Goal: Find specific page/section: Find specific page/section

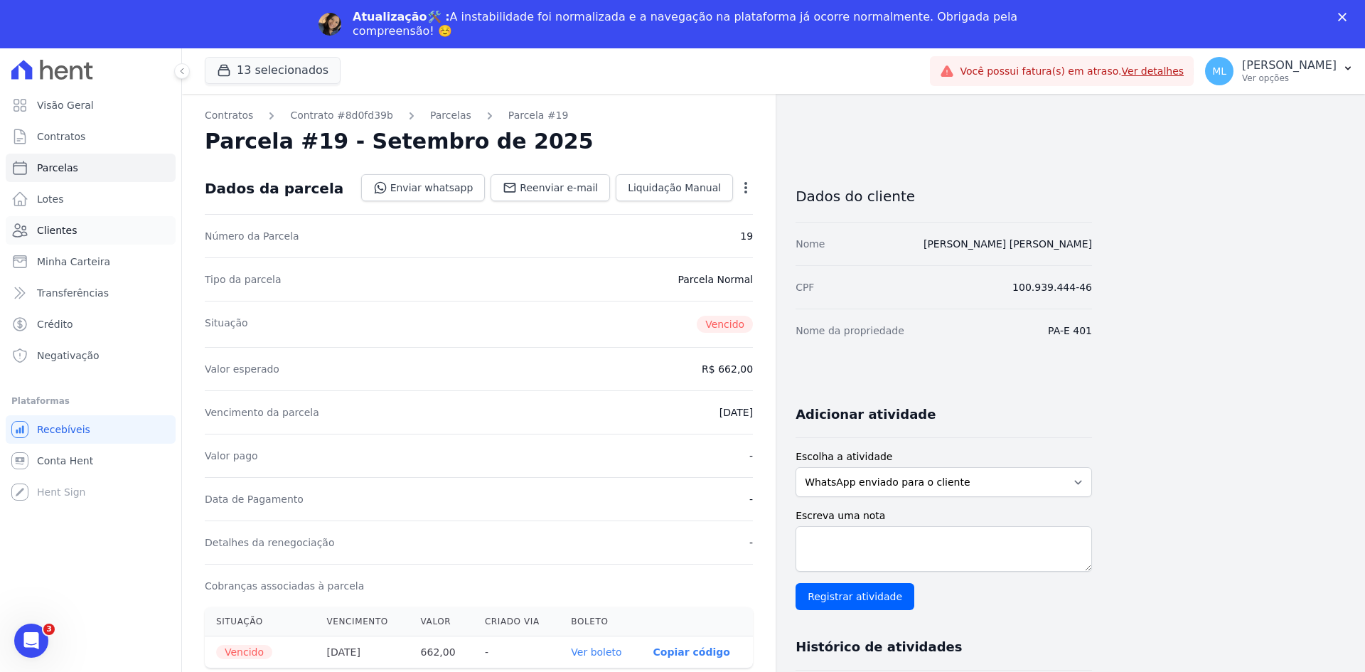
click at [89, 232] on link "Clientes" at bounding box center [91, 230] width 170 height 28
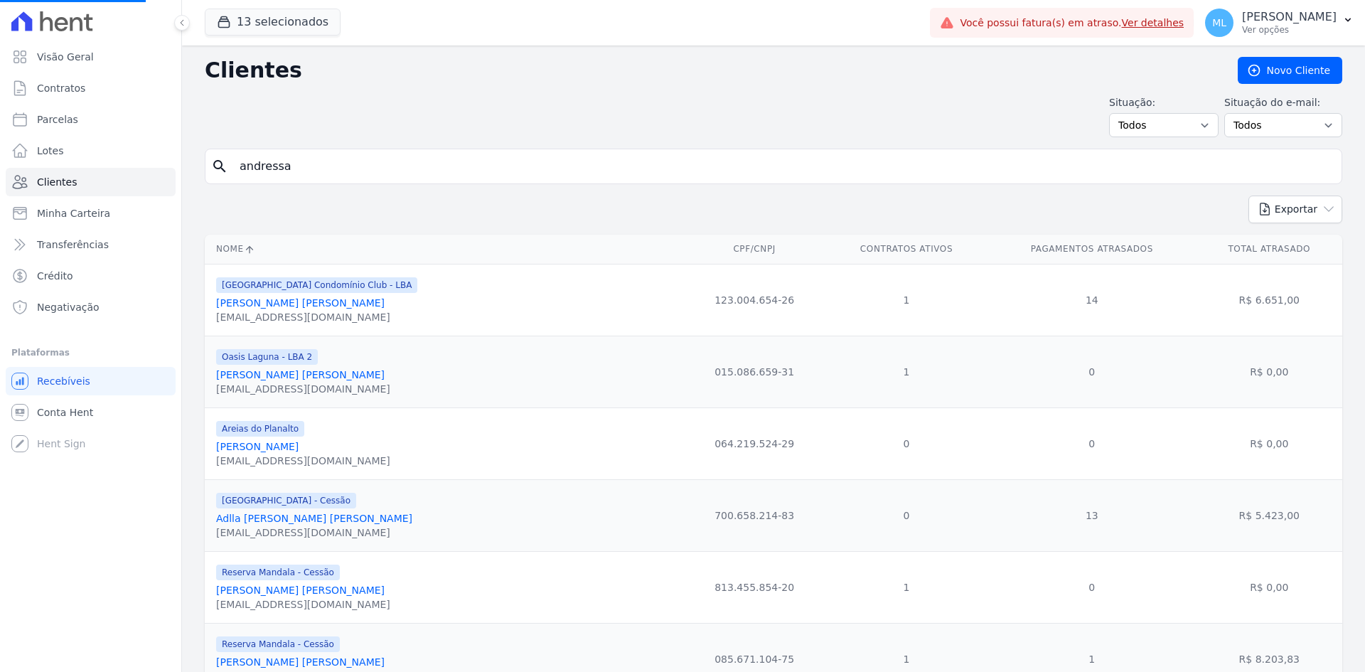
click at [333, 169] on input "andressa" at bounding box center [783, 166] width 1105 height 28
click at [333, 169] on input "search" at bounding box center [783, 166] width 1105 height 28
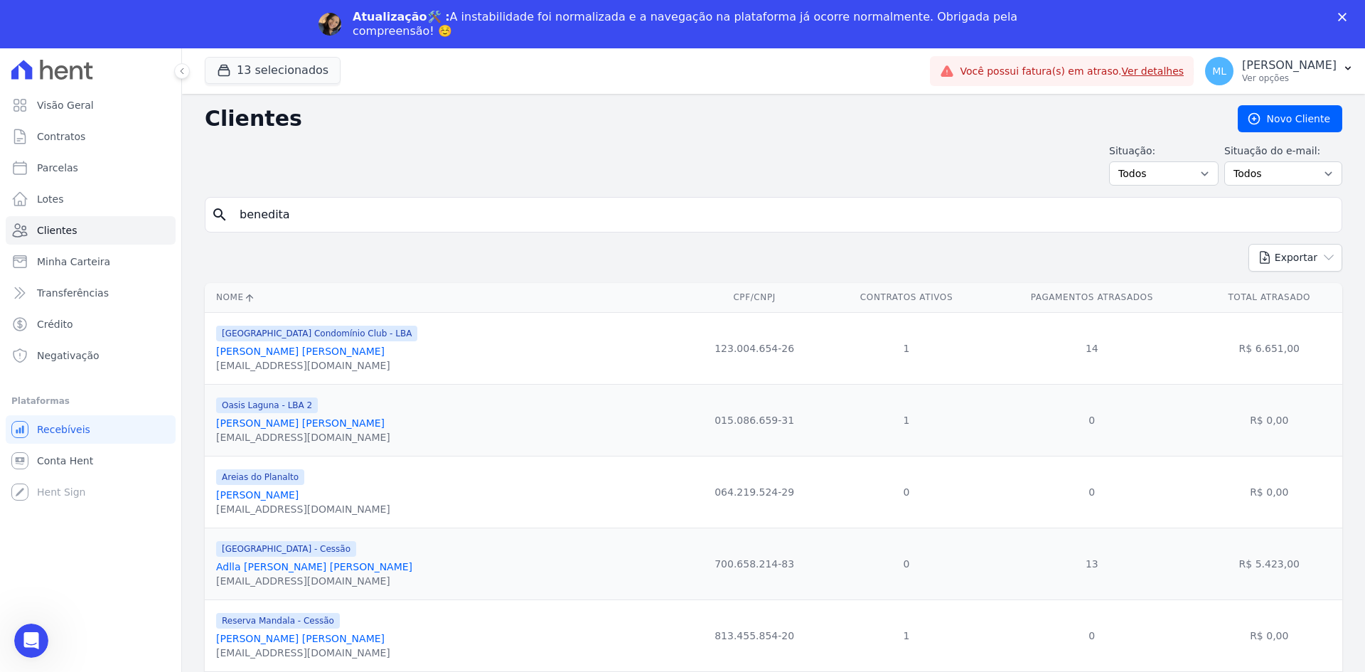
type input "benedita"
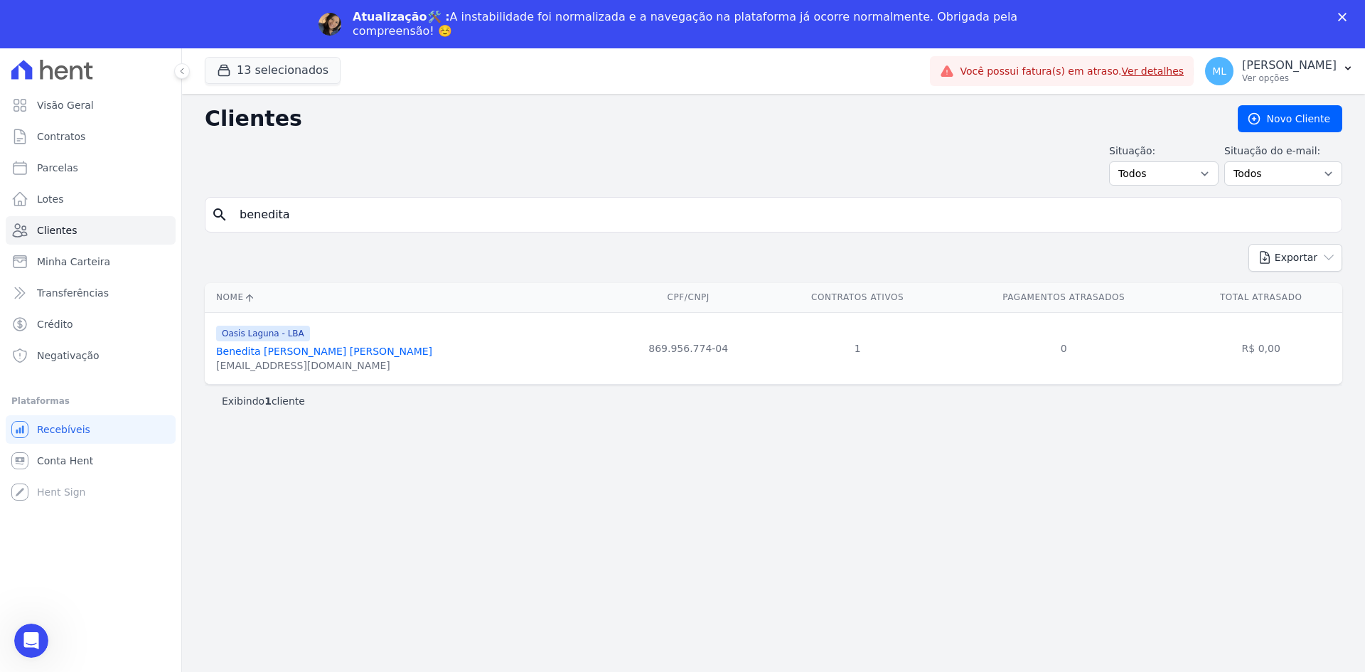
click at [328, 353] on link "Benedita [PERSON_NAME] [PERSON_NAME]" at bounding box center [324, 351] width 216 height 11
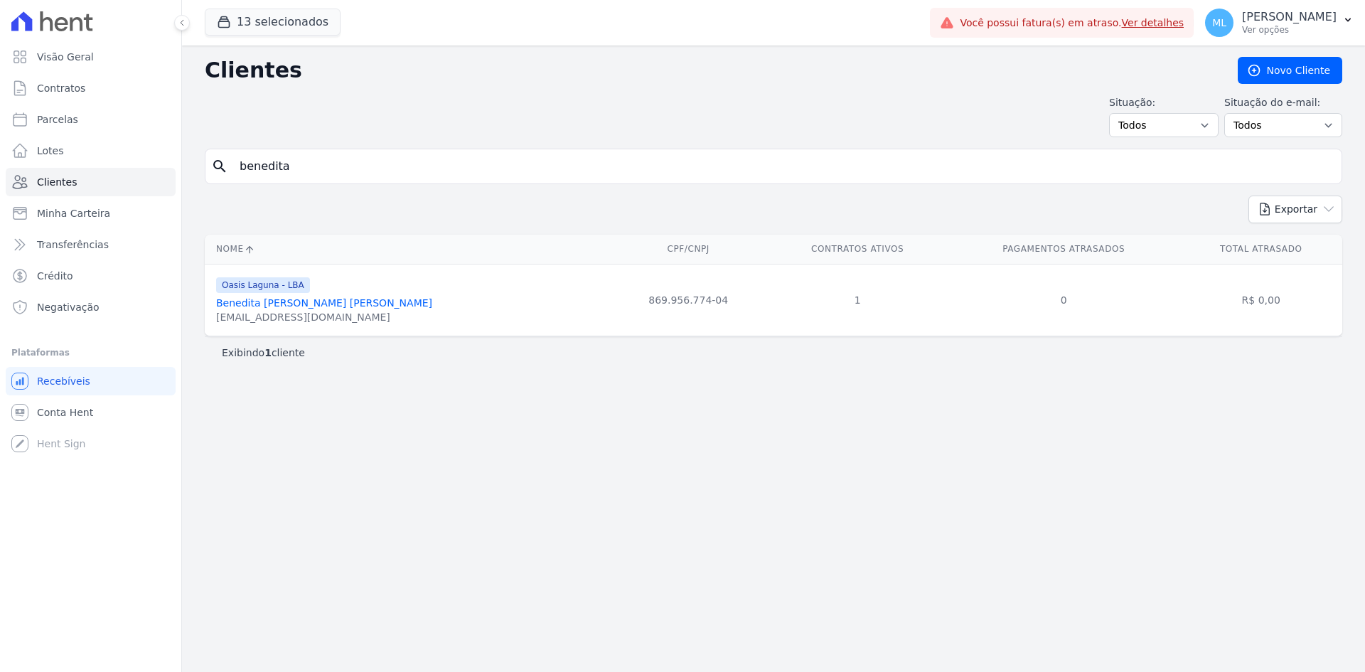
click at [334, 349] on div "Exibindo 1 cliente" at bounding box center [774, 352] width 1138 height 32
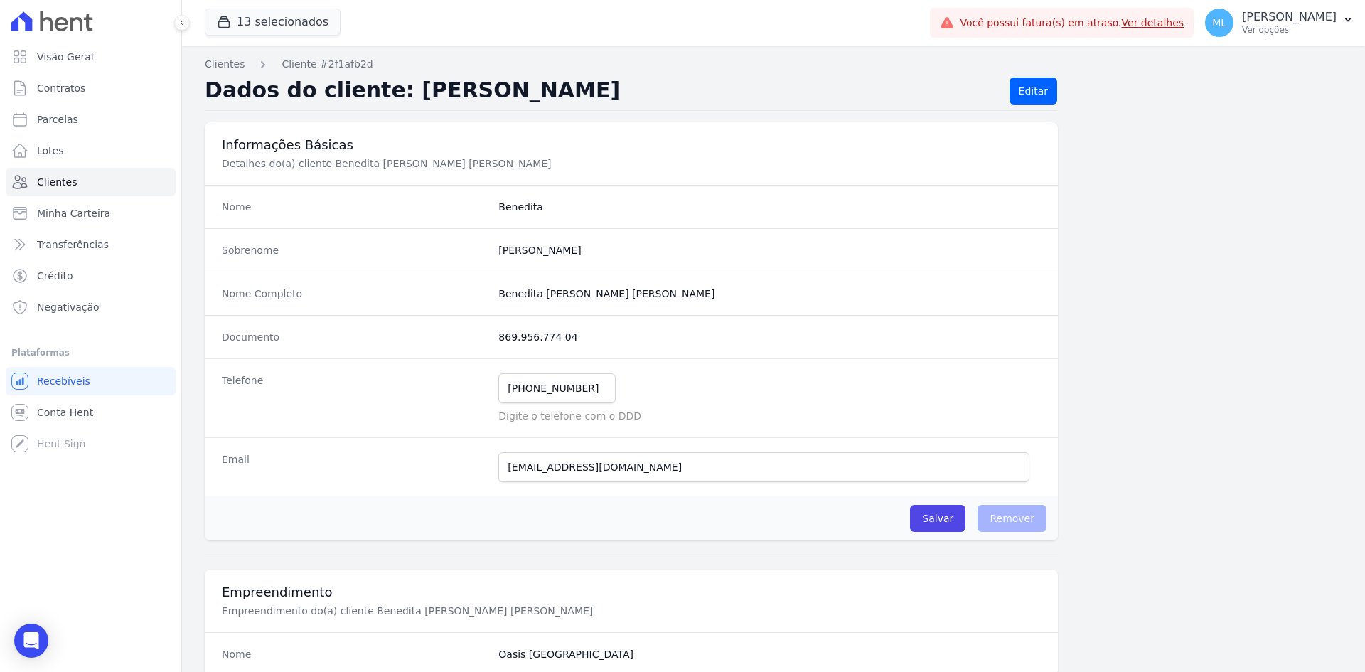
click at [349, 311] on div "Nome Completo [PERSON_NAME] [PERSON_NAME] [PERSON_NAME]" at bounding box center [631, 293] width 853 height 43
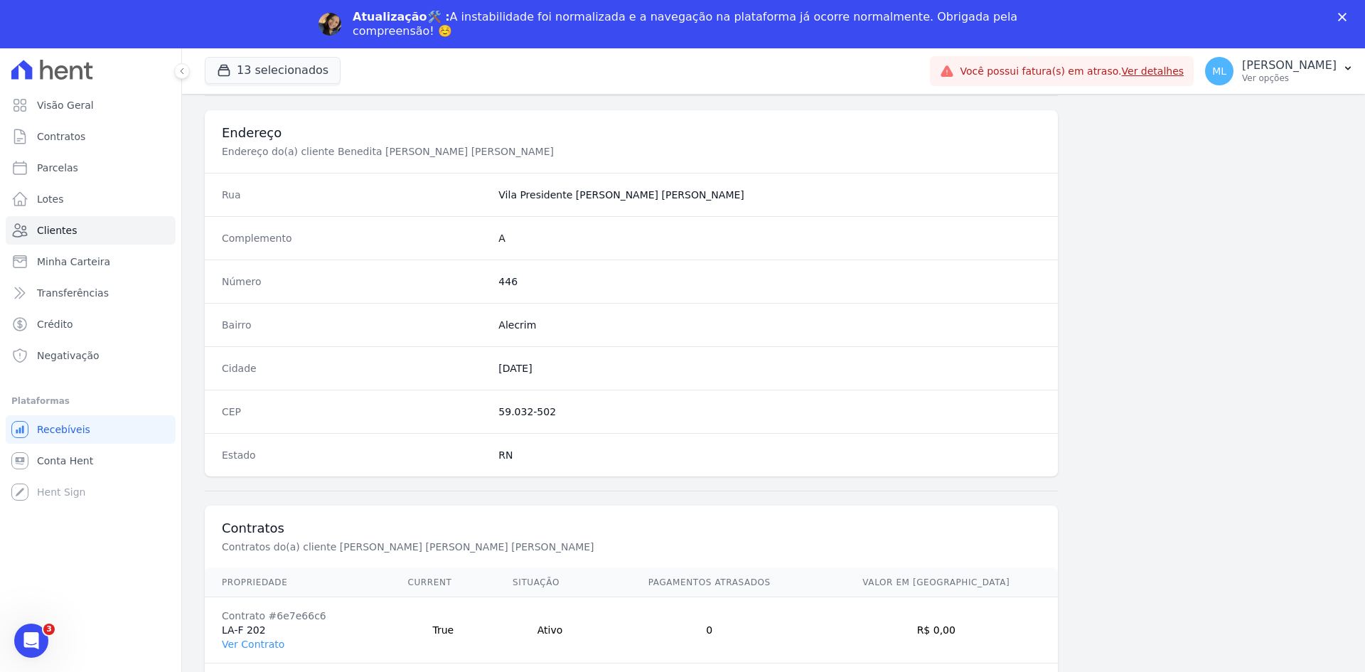
scroll to position [658, 0]
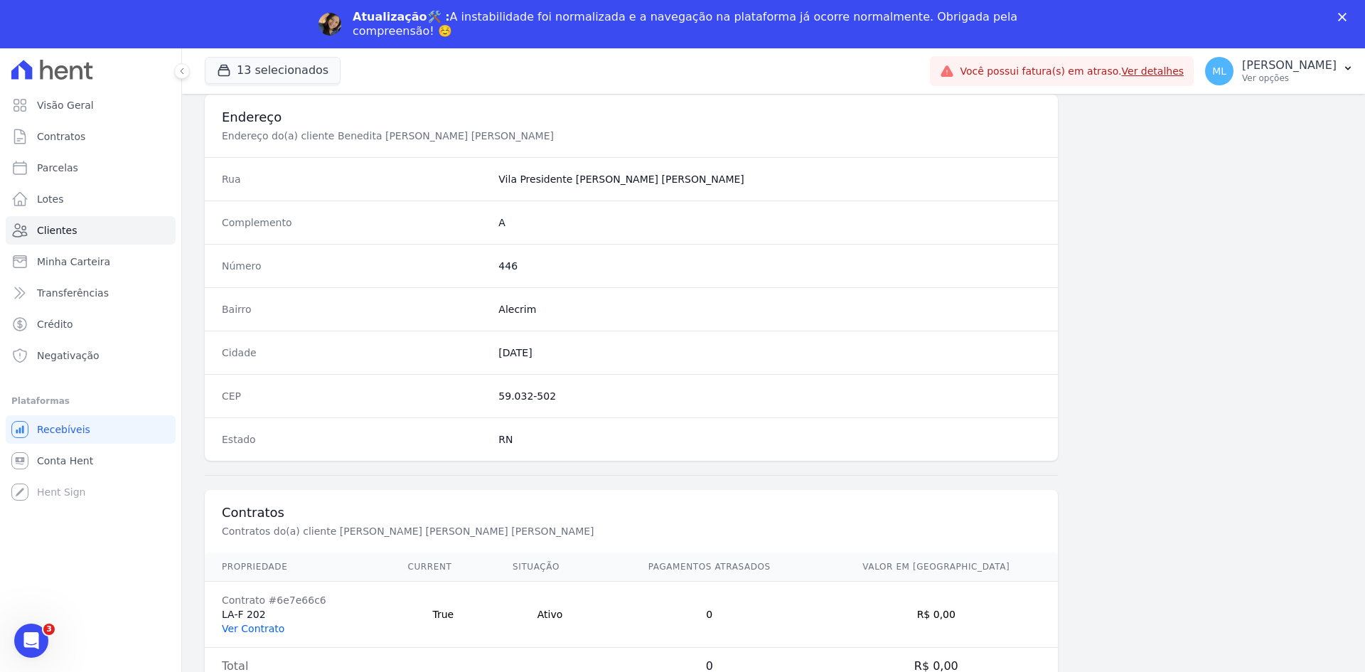
click at [268, 623] on link "Ver Contrato" at bounding box center [253, 628] width 63 height 11
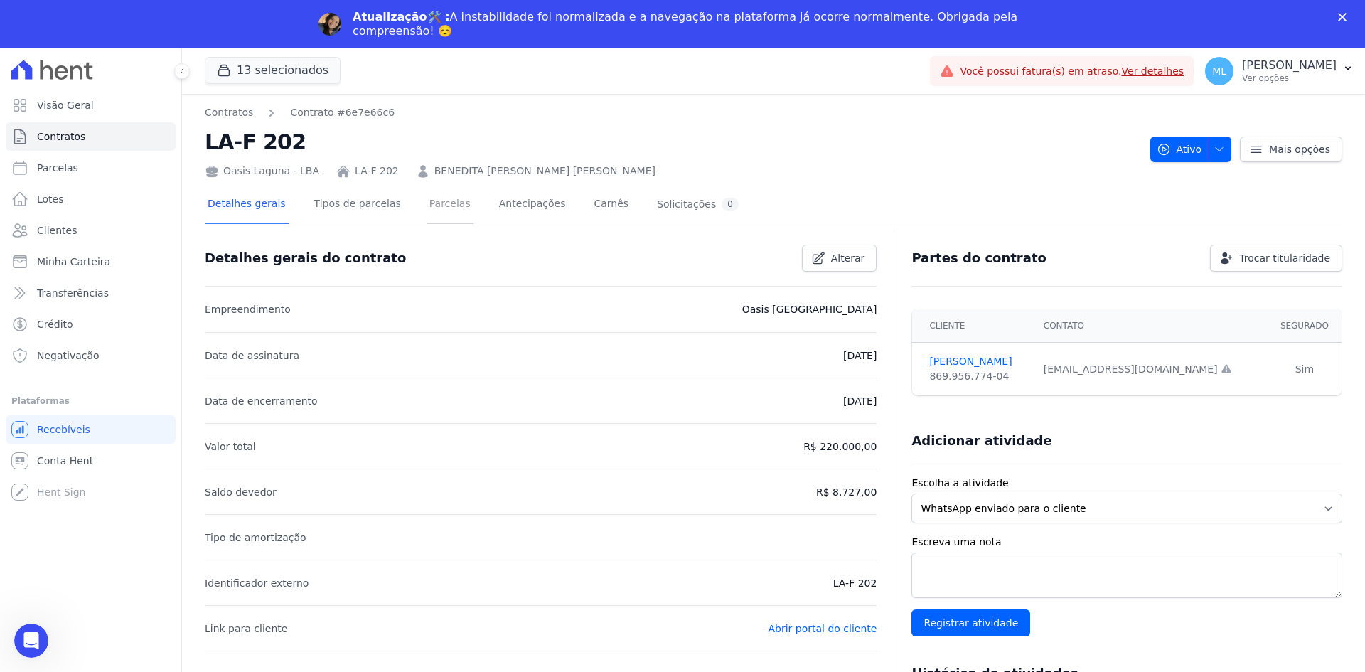
click at [432, 200] on link "Parcelas" at bounding box center [450, 205] width 47 height 38
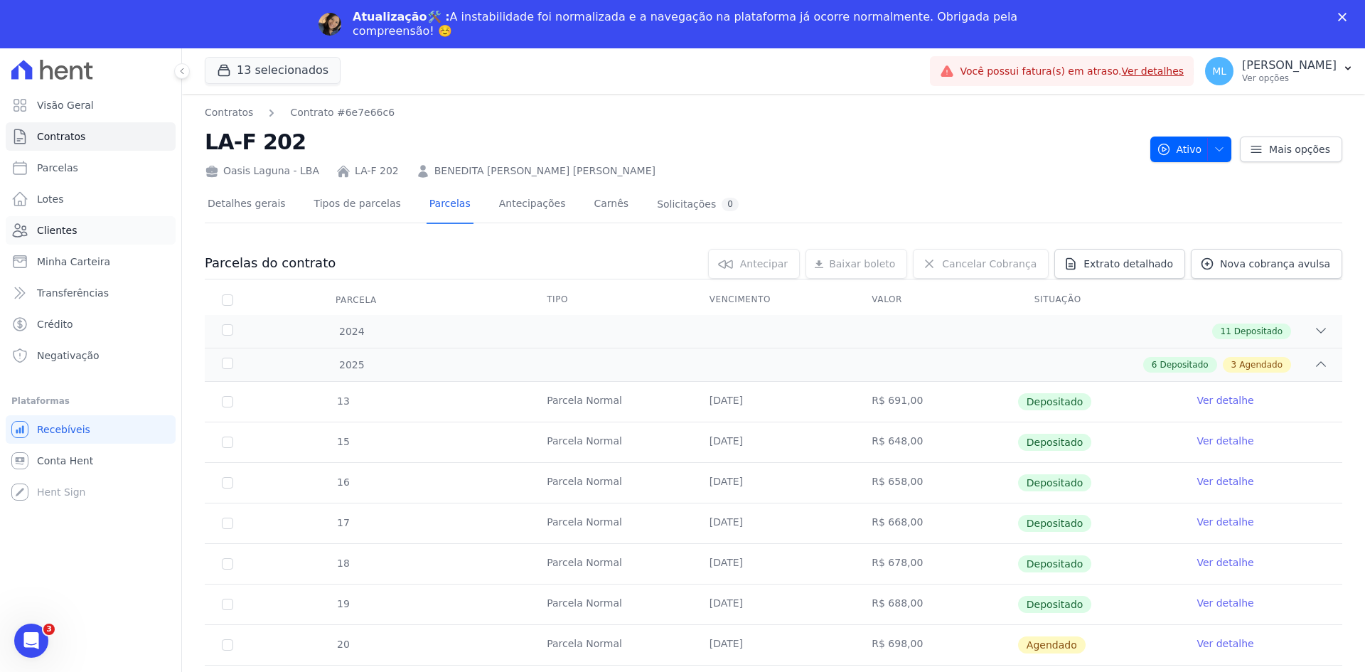
click at [102, 236] on link "Clientes" at bounding box center [91, 230] width 170 height 28
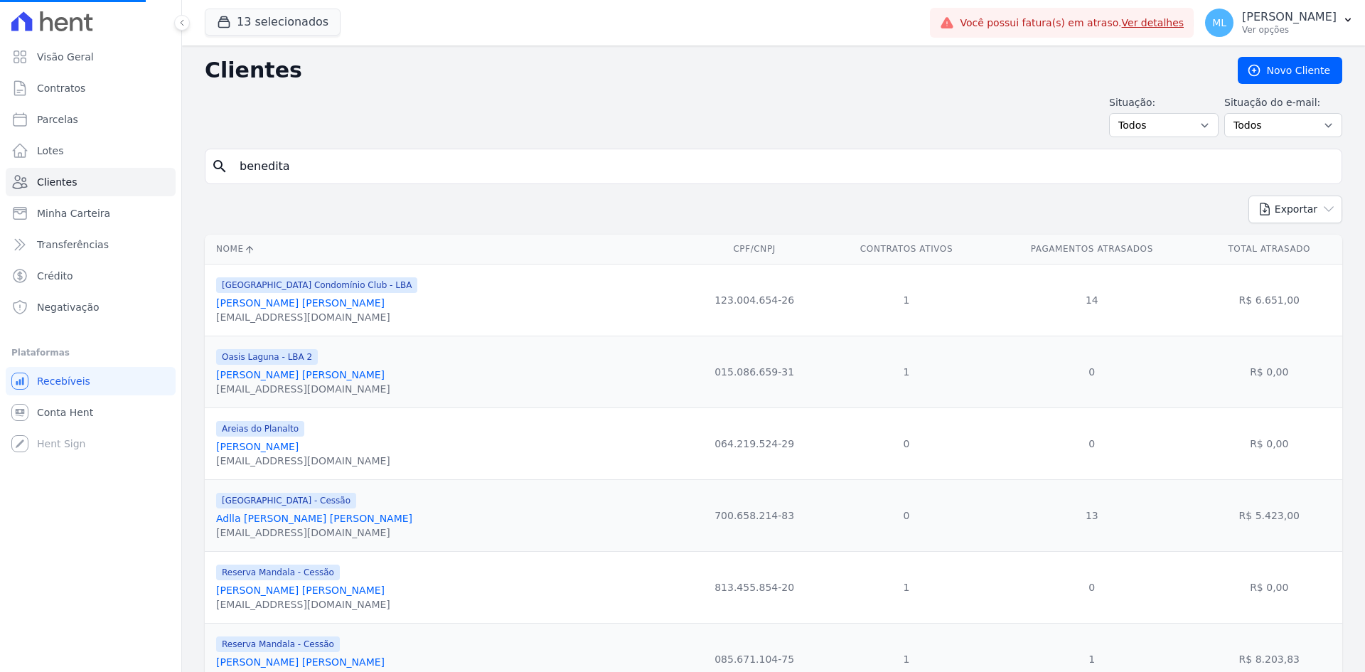
click at [387, 169] on input "benedita" at bounding box center [783, 166] width 1105 height 28
click at [392, 164] on input "search" at bounding box center [783, 166] width 1105 height 28
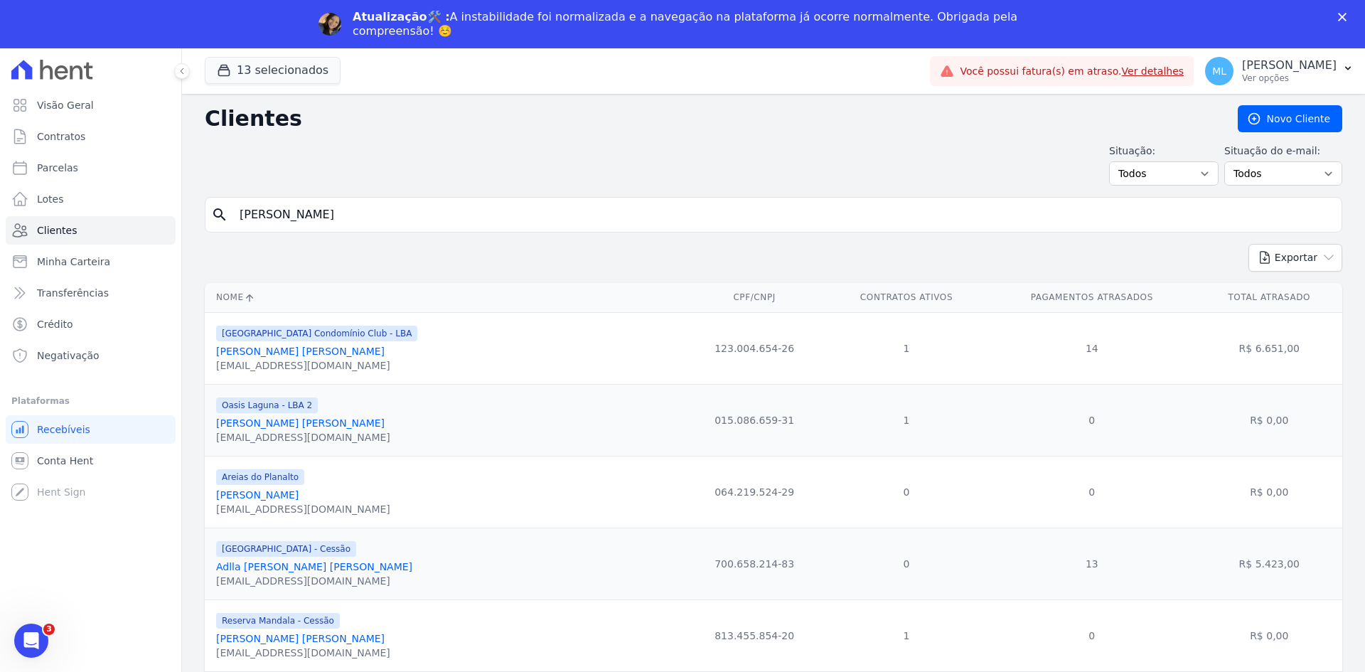
type input "[PERSON_NAME]"
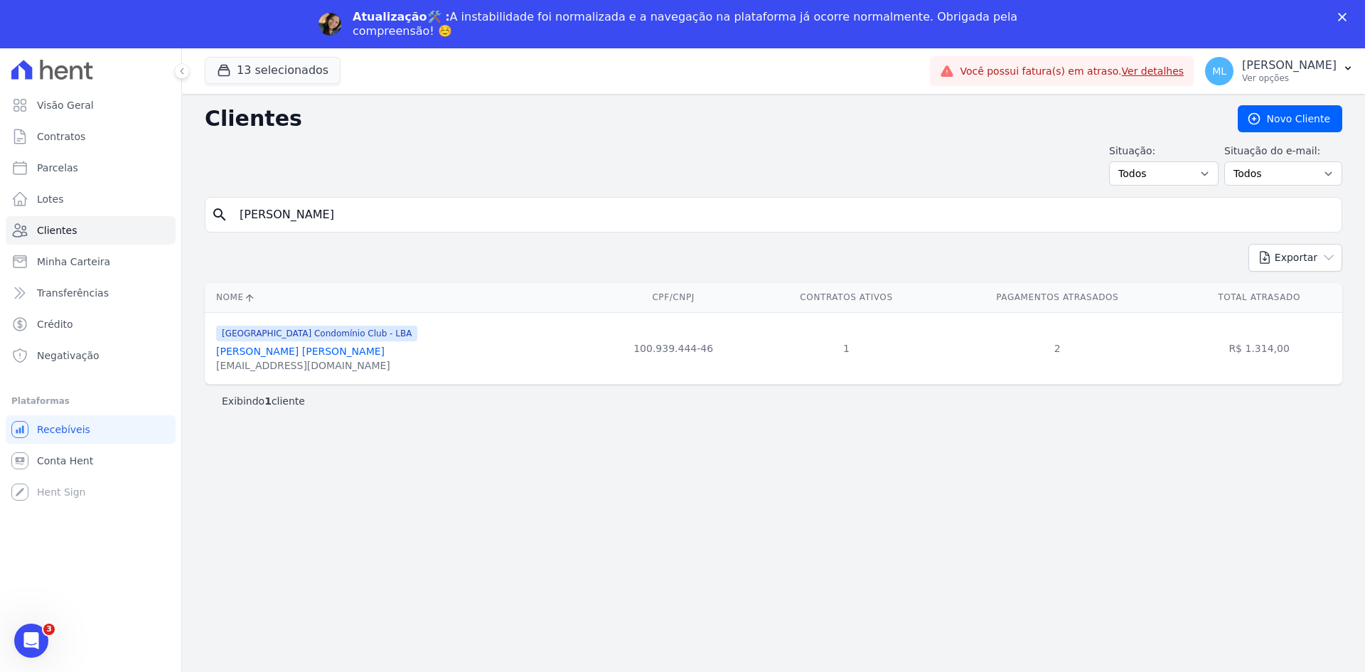
click at [377, 351] on link "[PERSON_NAME] [PERSON_NAME]" at bounding box center [300, 351] width 169 height 11
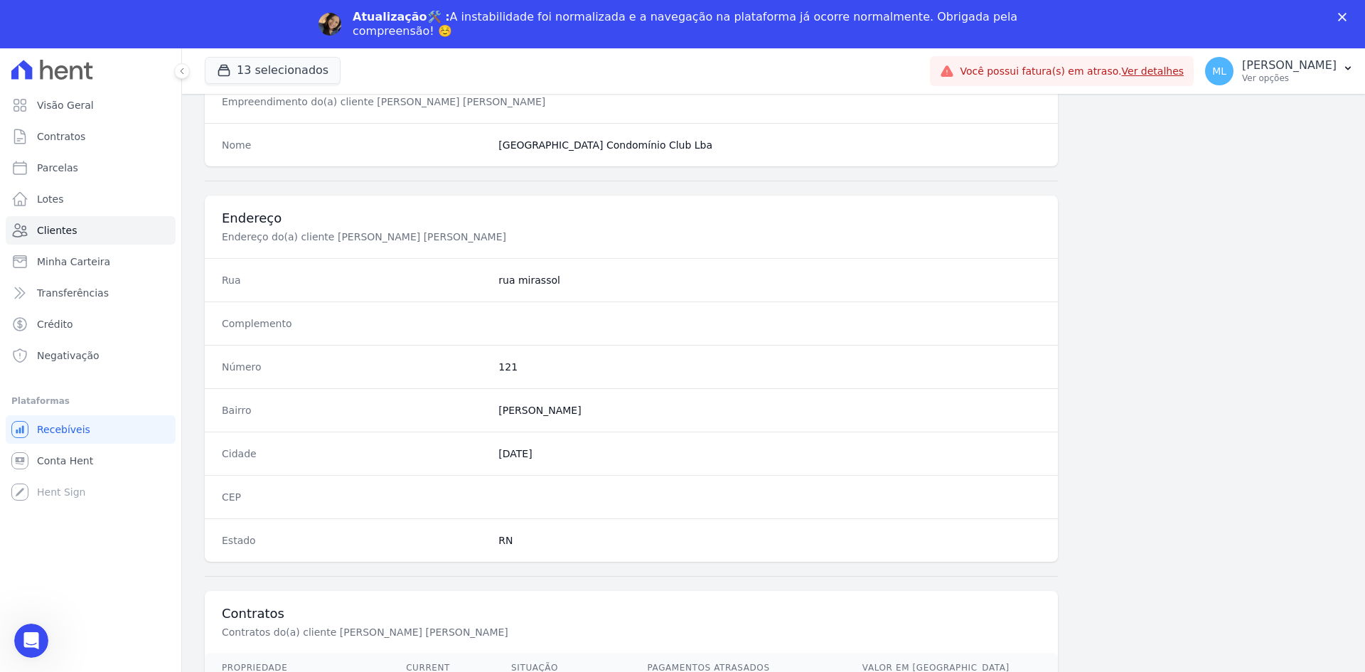
scroll to position [658, 0]
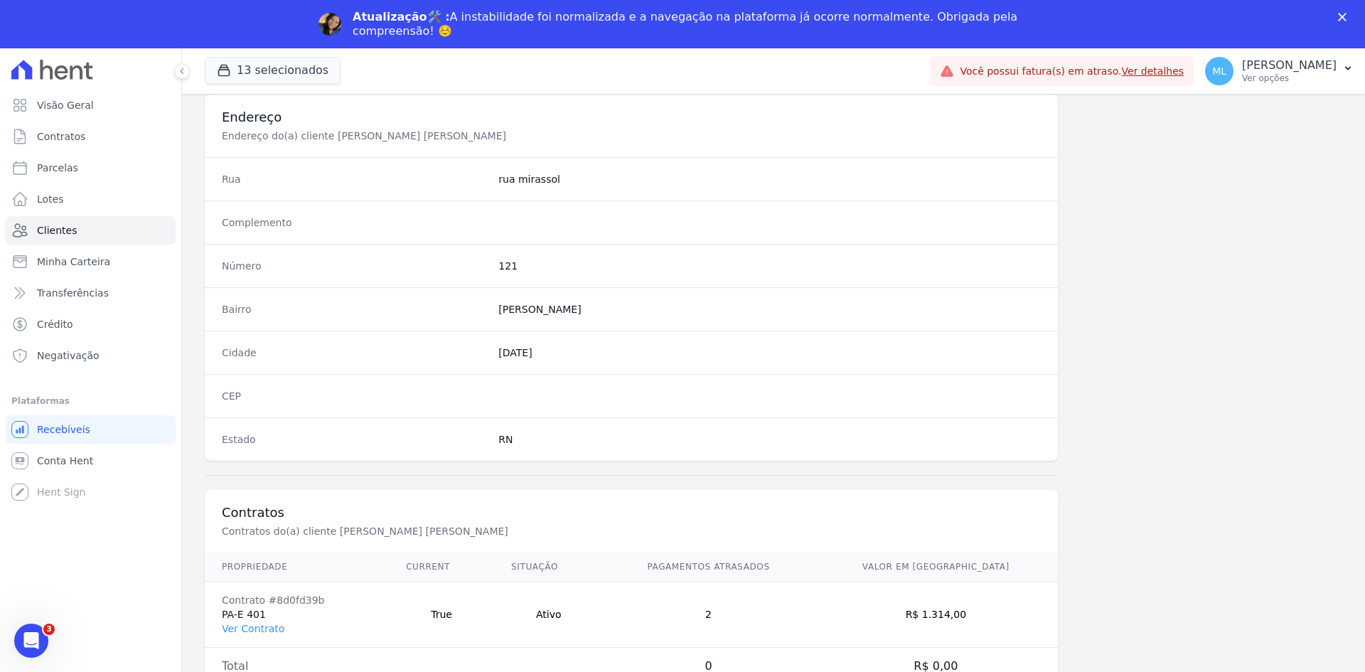
click at [281, 626] on td "Contrato #8d0fd39b PA-E 401 Ver Contrato" at bounding box center [297, 615] width 184 height 66
click at [274, 626] on link "Ver Contrato" at bounding box center [253, 628] width 63 height 11
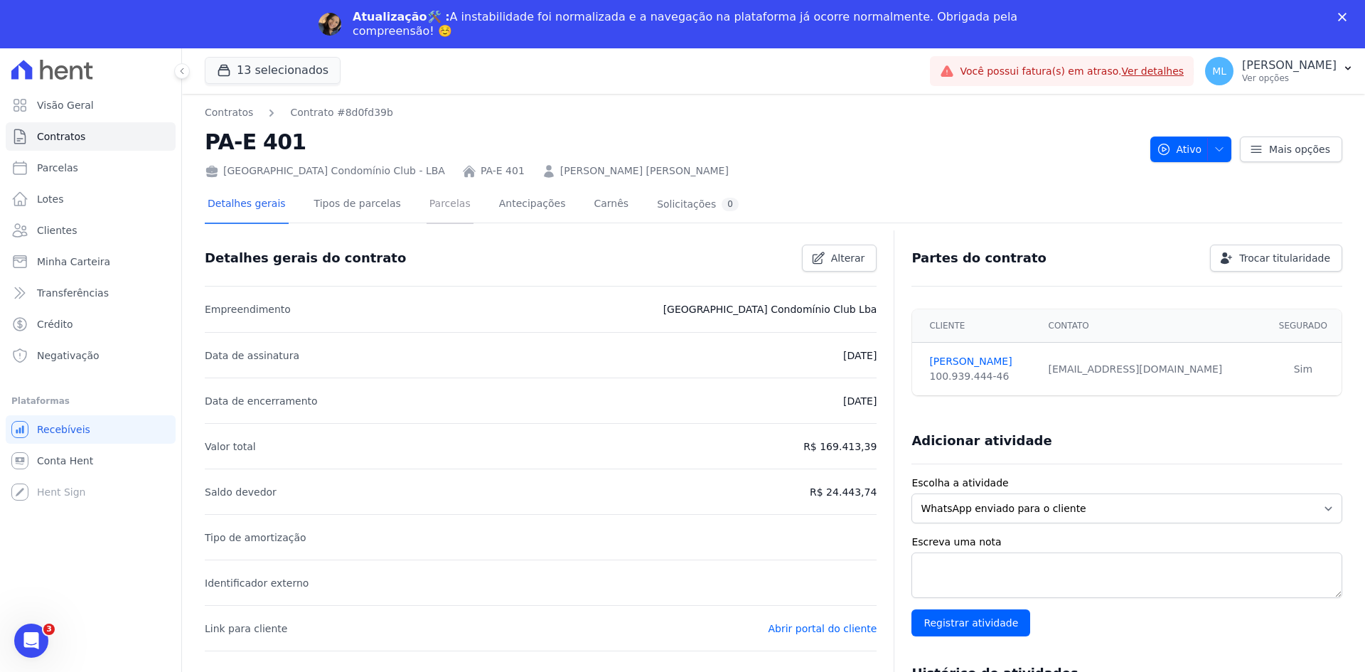
click at [437, 209] on link "Parcelas" at bounding box center [450, 205] width 47 height 38
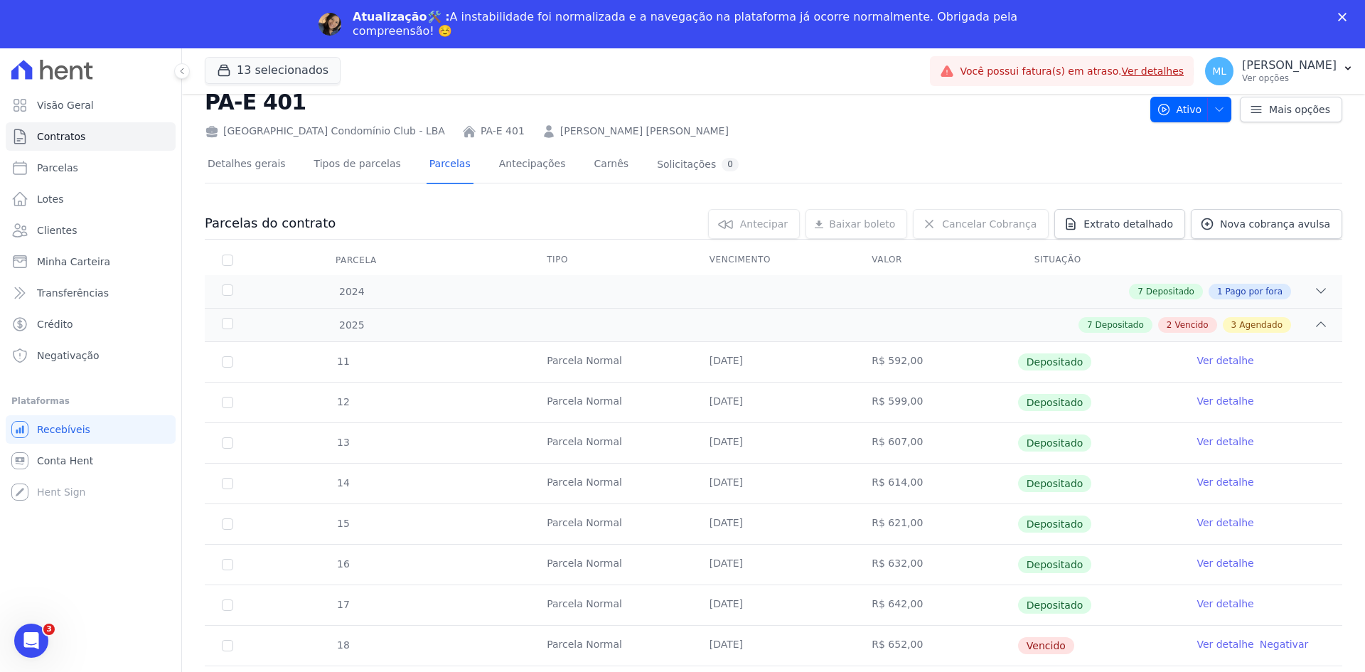
scroll to position [6, 0]
